Goal: Check status

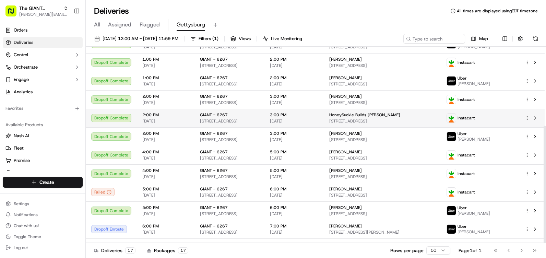
scroll to position [132, 0]
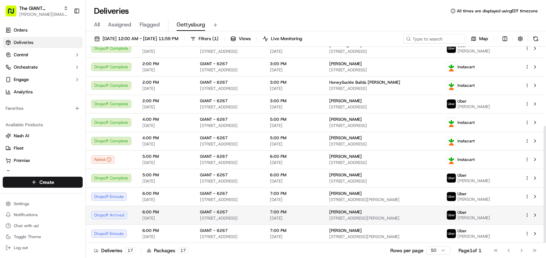
click at [188, 214] on td "6:00 PM [DATE]" at bounding box center [166, 215] width 58 height 19
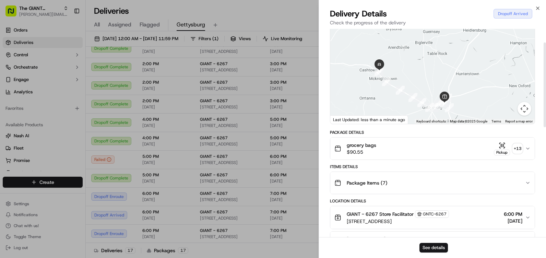
scroll to position [0, 0]
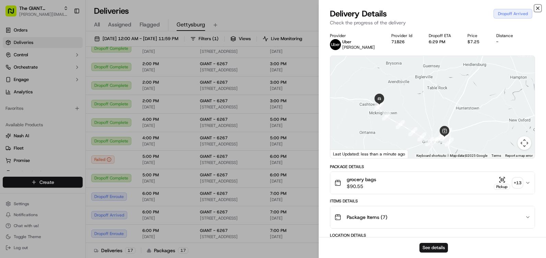
click at [538, 7] on icon "button" at bounding box center [537, 7] width 5 height 5
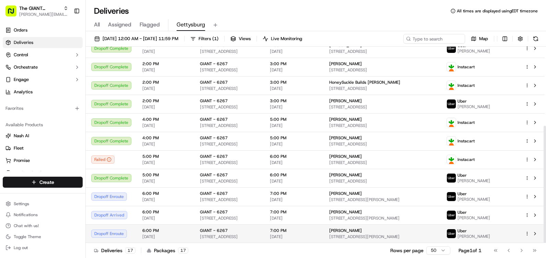
click at [259, 230] on div "GIANT - 6267" at bounding box center [229, 230] width 59 height 5
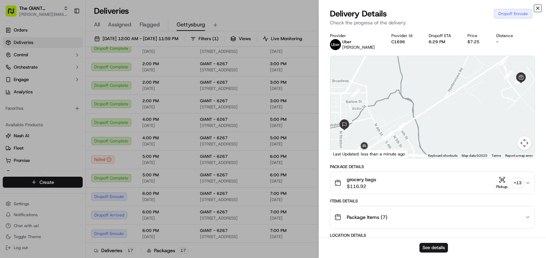
click at [537, 8] on icon "button" at bounding box center [537, 7] width 5 height 5
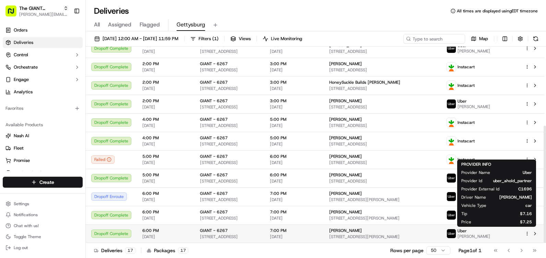
click at [490, 234] on span "[PERSON_NAME]" at bounding box center [473, 235] width 33 height 5
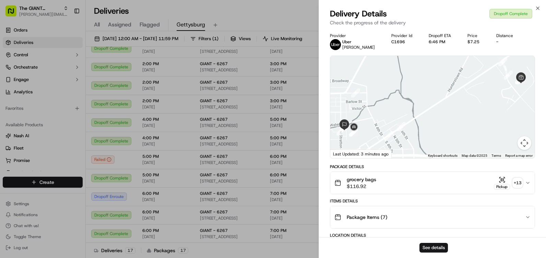
click at [346, 46] on span "[PERSON_NAME]" at bounding box center [358, 47] width 33 height 5
drag, startPoint x: 333, startPoint y: 0, endPoint x: 531, endPoint y: 36, distance: 202.0
click at [536, 8] on icon "button" at bounding box center [537, 7] width 5 height 5
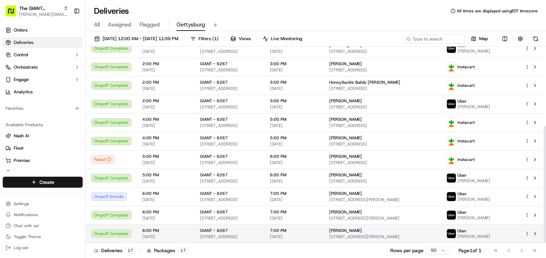
click at [528, 232] on html "The GIANT Company [PERSON_NAME][EMAIL_ADDRESS][PERSON_NAME][DOMAIN_NAME] Toggle…" at bounding box center [273, 129] width 546 height 258
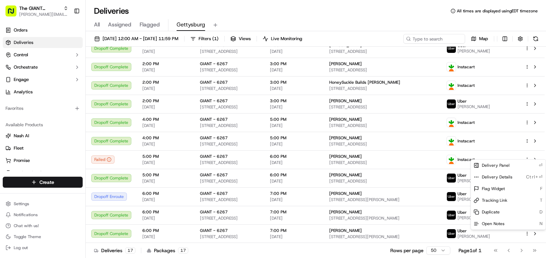
click at [512, 232] on html "The GIANT Company [PERSON_NAME][EMAIL_ADDRESS][PERSON_NAME][DOMAIN_NAME] Toggle…" at bounding box center [273, 129] width 546 height 258
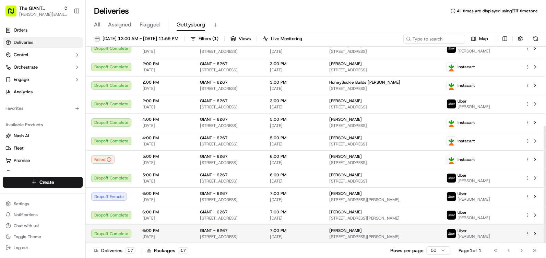
click at [467, 232] on span "Uber" at bounding box center [461, 230] width 9 height 5
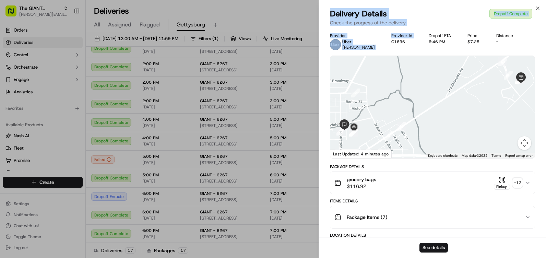
drag, startPoint x: 320, startPoint y: 0, endPoint x: 380, endPoint y: 51, distance: 78.8
click at [380, 51] on div "Close Delivery Details Dropoff Complete Check the progress of the delivery Prov…" at bounding box center [431, 129] width 227 height 258
drag, startPoint x: 380, startPoint y: 51, endPoint x: 382, endPoint y: 46, distance: 5.0
click at [382, 46] on div "Provider [PERSON_NAME] Provider Id C1696 Dropoff ETA 6:46 PM Price $7.25 Distan…" at bounding box center [432, 41] width 205 height 17
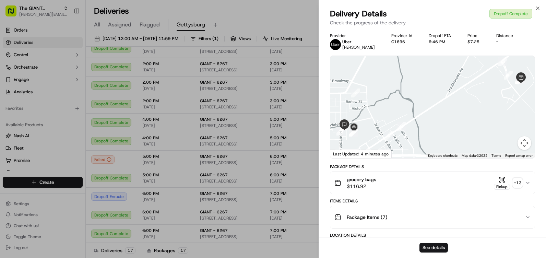
scroll to position [132, 0]
click at [540, 7] on icon "button" at bounding box center [537, 7] width 5 height 5
